Goal: Task Accomplishment & Management: Manage account settings

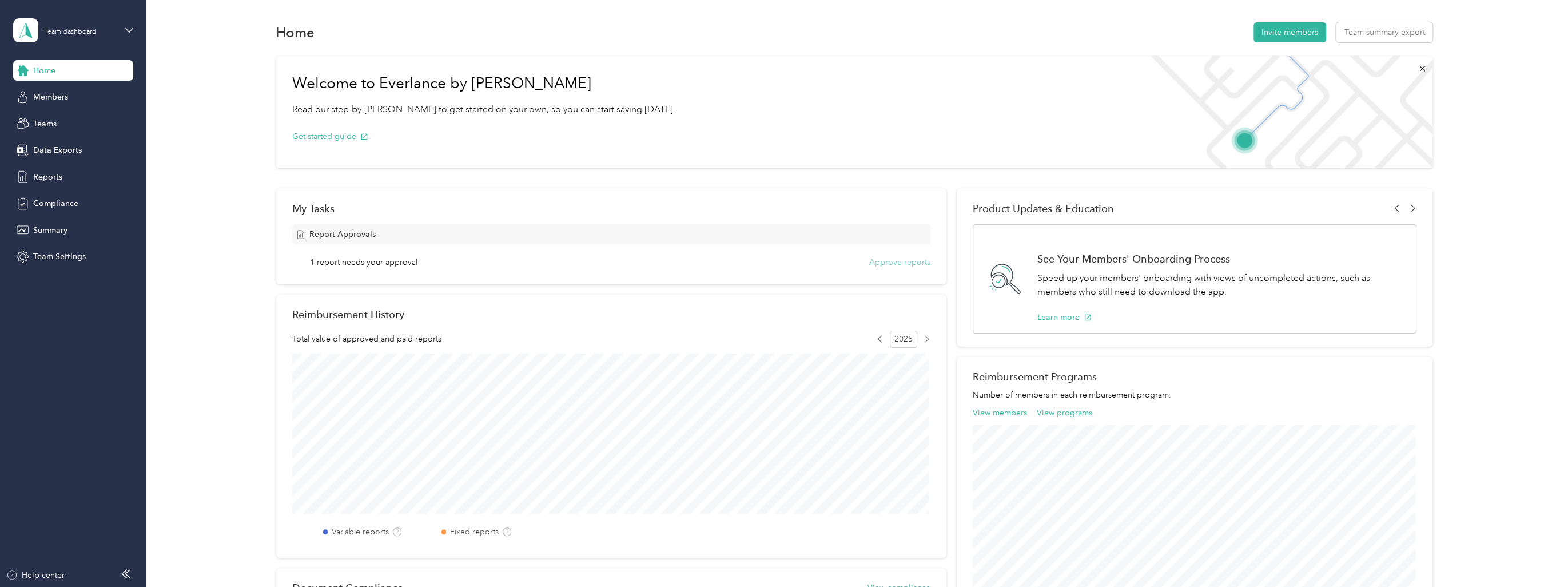
click at [904, 264] on button "Approve reports" at bounding box center [900, 263] width 61 height 12
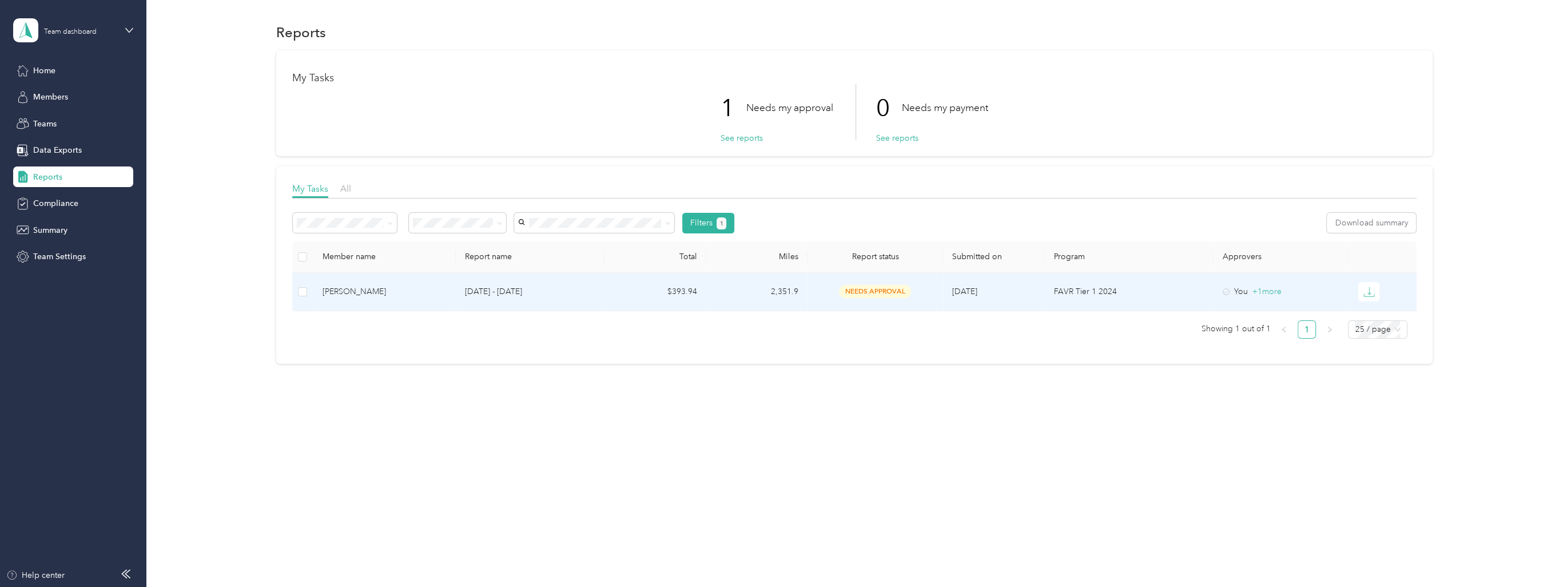
click at [356, 290] on div "[PERSON_NAME]" at bounding box center [384, 292] width 124 height 13
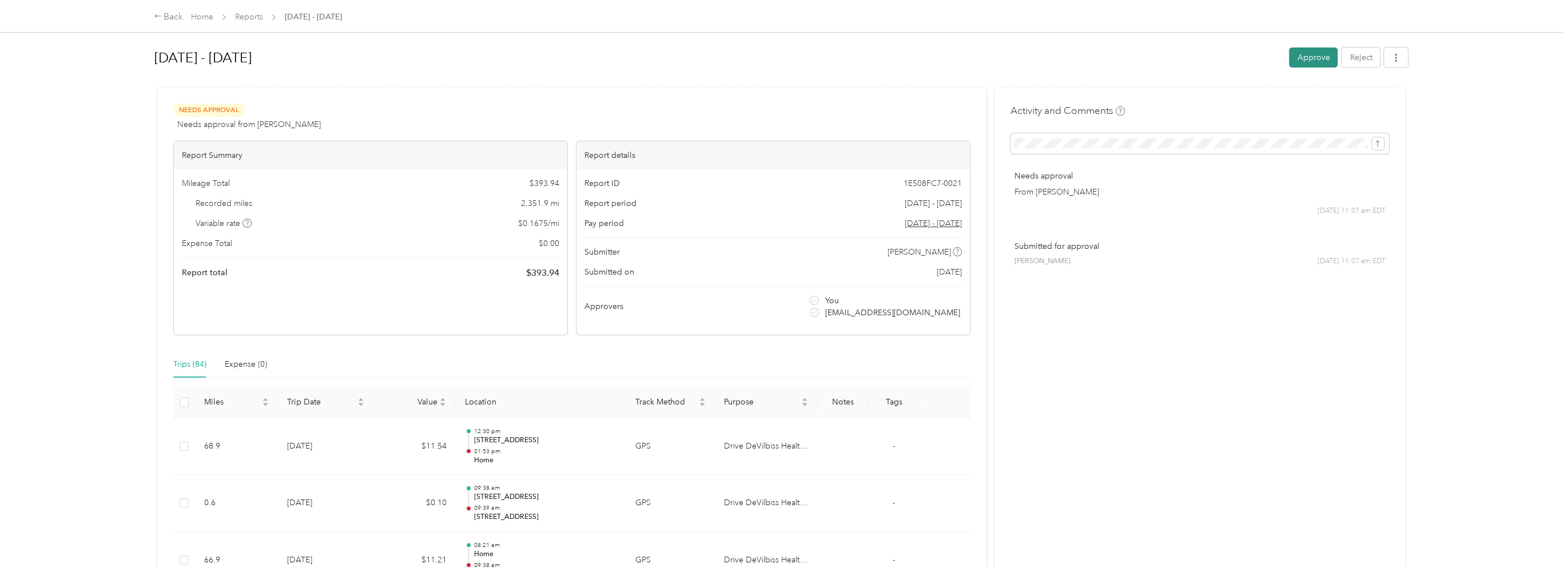
click at [1320, 59] on button "Approve" at bounding box center [1313, 57] width 48 height 20
